Goal: Navigation & Orientation: Find specific page/section

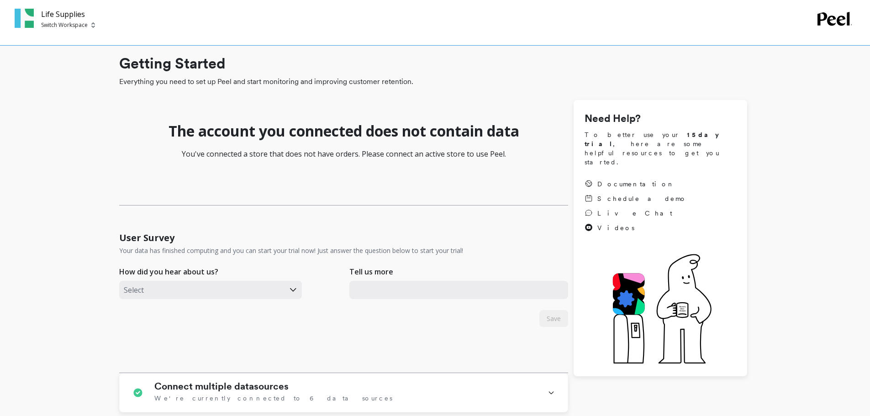
click at [428, 134] on h1 "The account you connected does not contain data" at bounding box center [344, 131] width 351 height 18
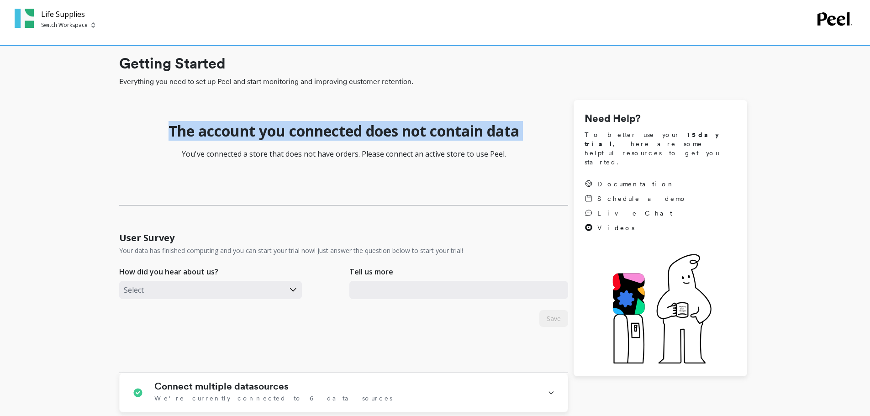
click at [428, 134] on h1 "The account you connected does not contain data" at bounding box center [344, 131] width 351 height 18
copy h1 "The account you connected does not contain data"
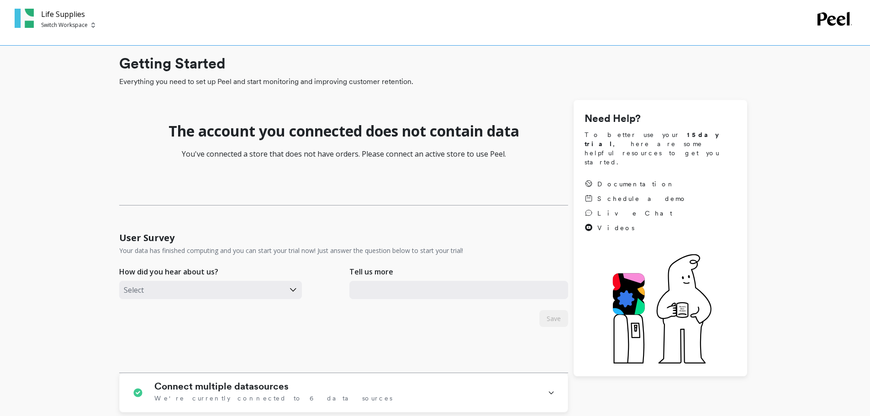
click at [78, 31] on div "Life Supplies Switch Workspace" at bounding box center [435, 23] width 870 height 46
click at [78, 24] on p "Switch Workspace" at bounding box center [64, 24] width 47 height 7
click at [233, 29] on div "Life Supplies Switch Workspace Switch Workspace L Life Supplies" at bounding box center [416, 19] width 803 height 21
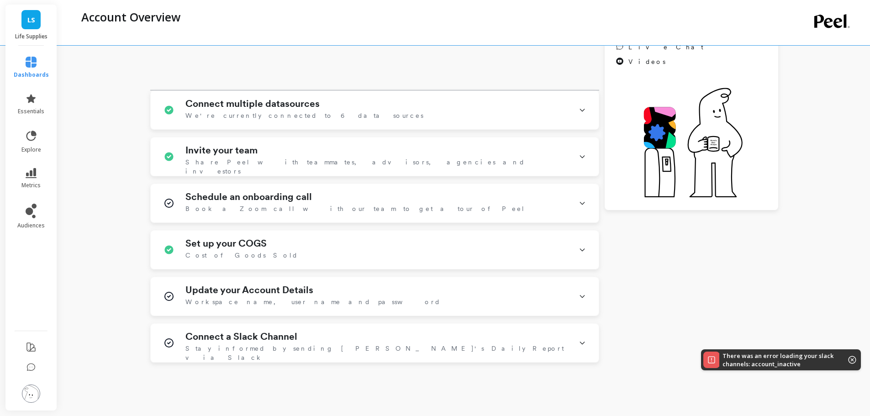
scroll to position [216, 0]
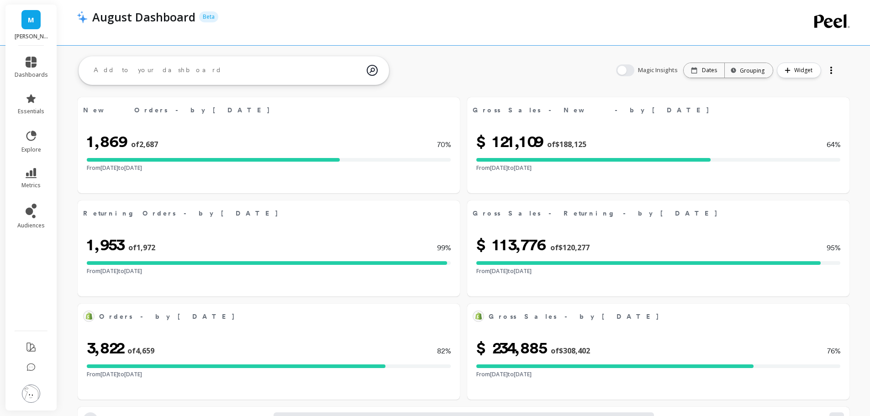
select select "sum"
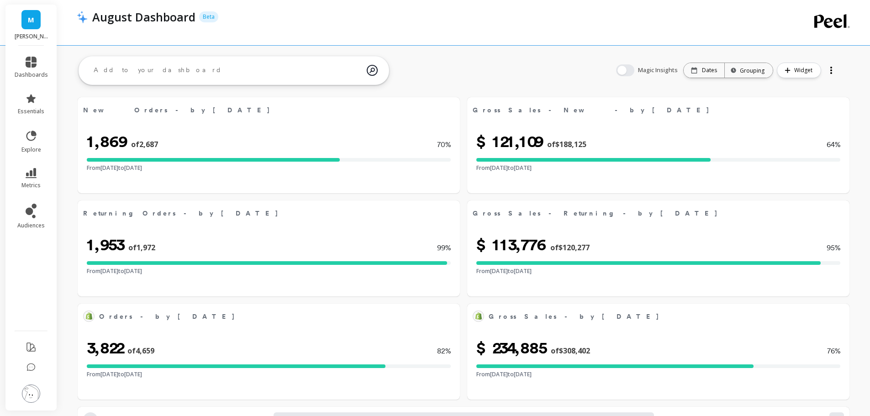
select select "sum"
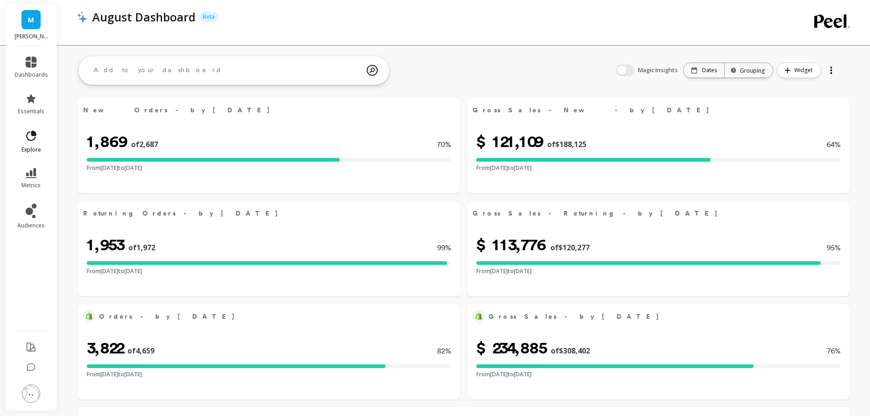
select select "sum"
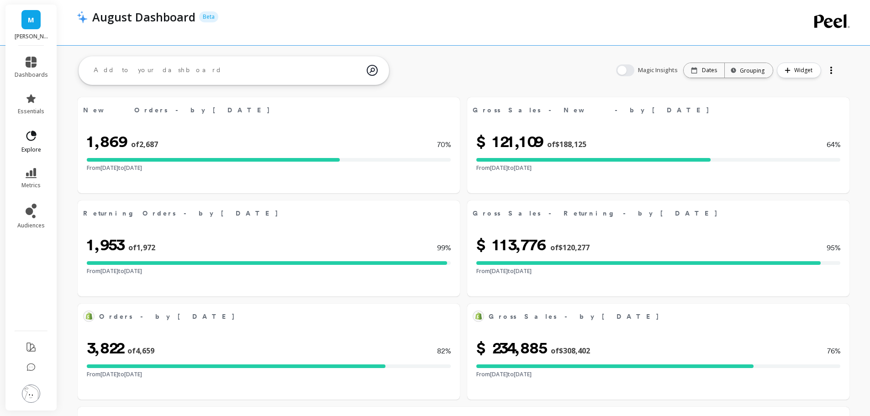
select select "sum"
click at [32, 68] on link "dashboards" at bounding box center [31, 68] width 33 height 22
select select "sum"
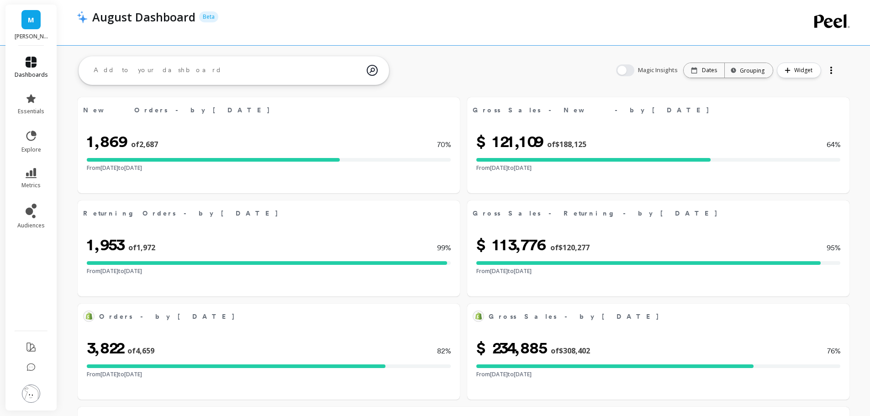
select select "sum"
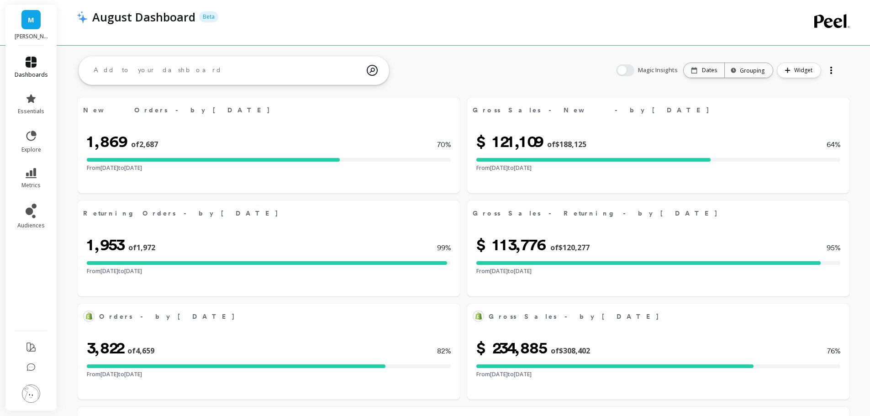
select select "sum"
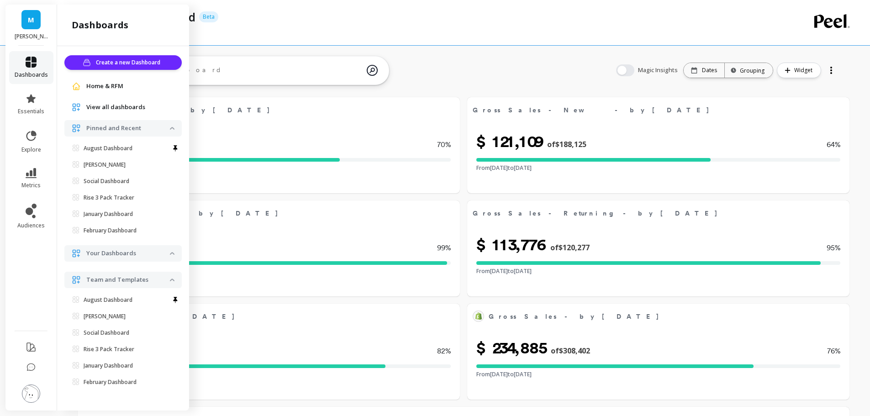
select select "sum"
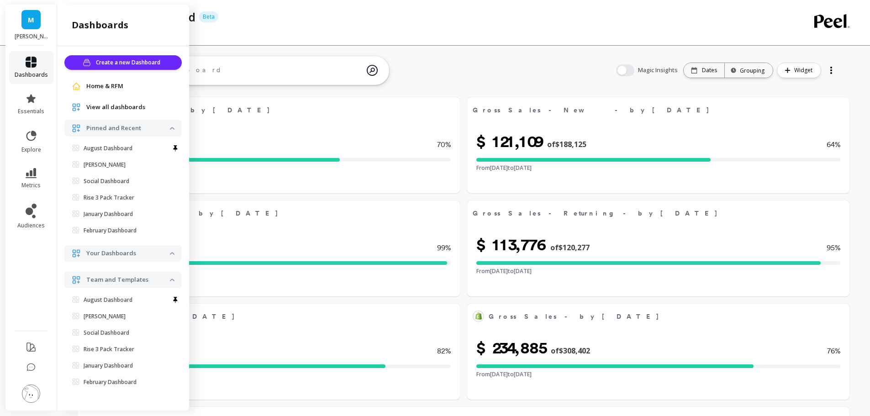
select select "sum"
click at [94, 165] on p "ELLA" at bounding box center [105, 164] width 42 height 7
